Goal: Check status: Check status

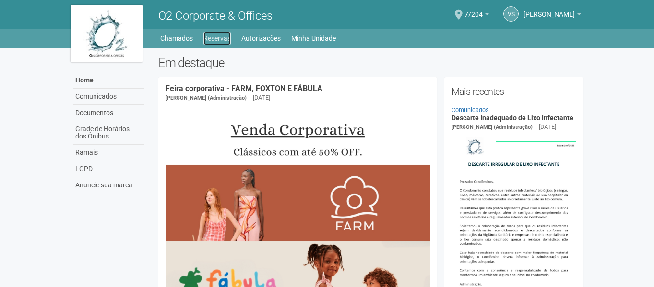
click at [213, 34] on link "Reservas" at bounding box center [216, 38] width 27 height 13
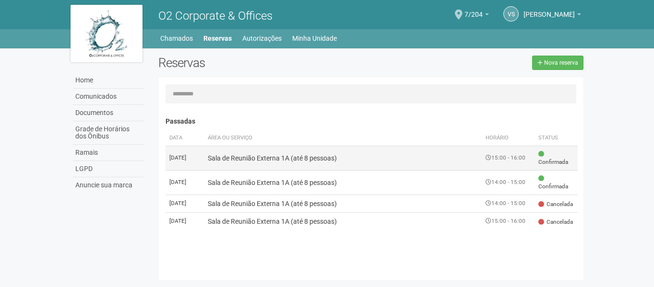
click at [485, 163] on td "15:00 - 16:00" at bounding box center [508, 158] width 53 height 24
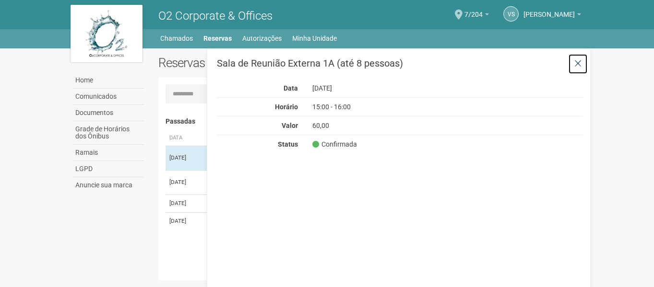
click at [581, 64] on icon at bounding box center [577, 64] width 7 height 10
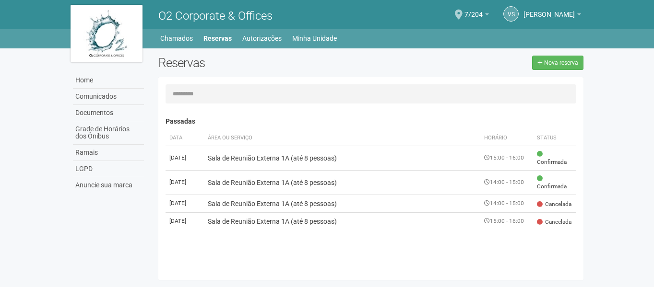
click at [551, 163] on span "Confirmada" at bounding box center [554, 158] width 35 height 16
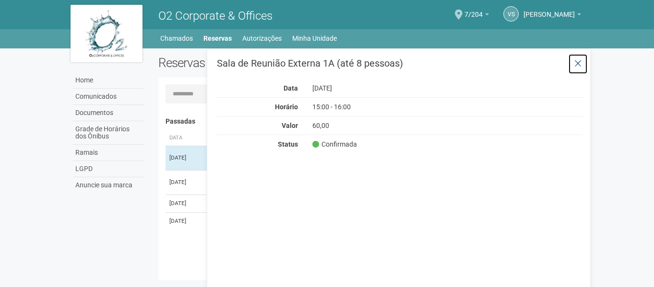
click at [575, 65] on icon at bounding box center [577, 64] width 7 height 10
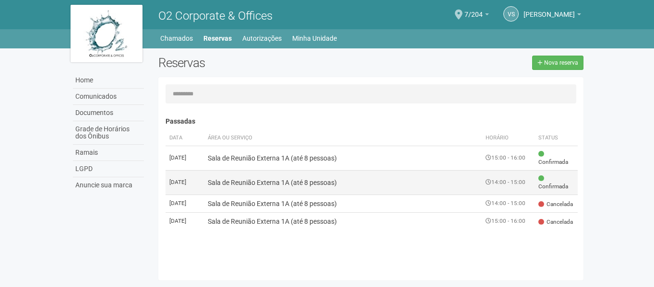
click at [556, 183] on span "Confirmada" at bounding box center [555, 183] width 35 height 16
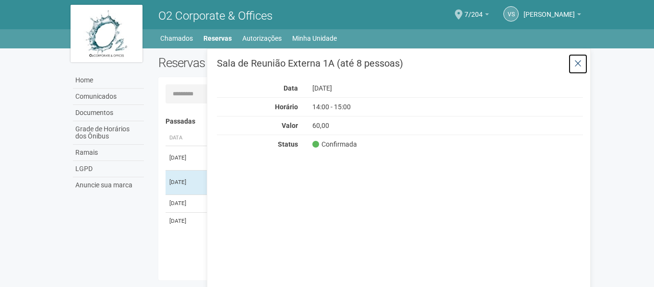
click at [580, 65] on icon at bounding box center [577, 64] width 7 height 10
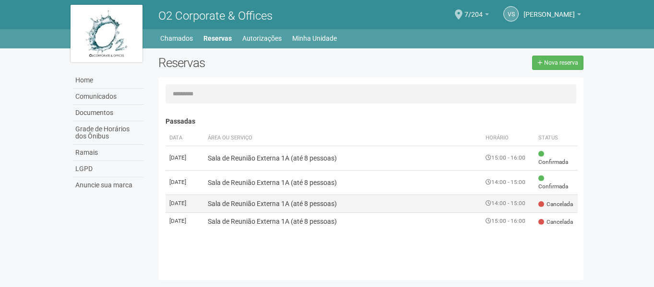
click at [538, 208] on span "Cancelada" at bounding box center [555, 205] width 35 height 8
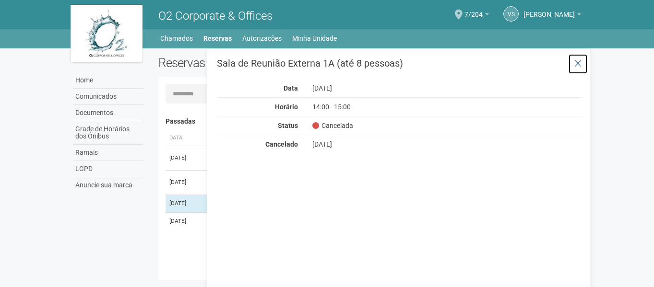
click at [579, 64] on icon at bounding box center [577, 64] width 7 height 10
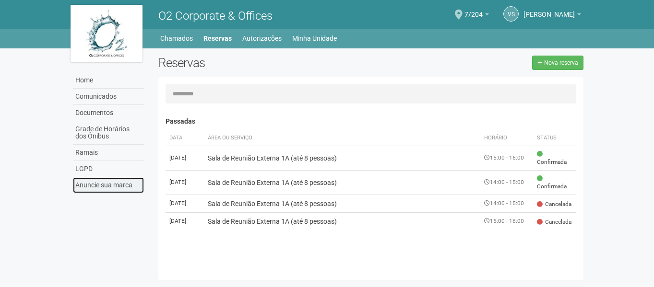
click at [104, 184] on link "Anuncie sua marca" at bounding box center [108, 185] width 71 height 16
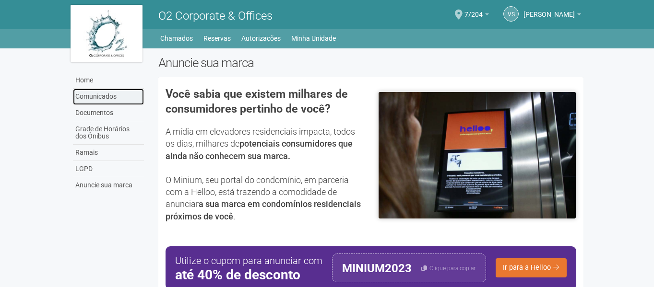
click at [104, 97] on link "Comunicados" at bounding box center [108, 97] width 71 height 16
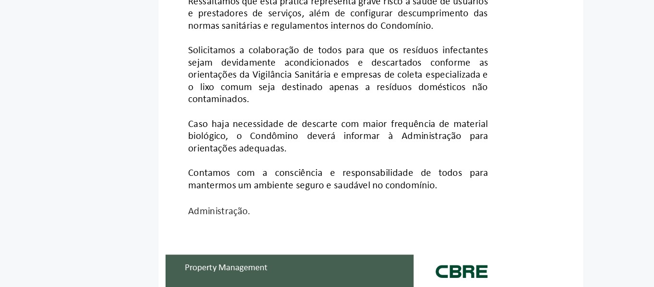
scroll to position [336, 0]
